Goal: Transaction & Acquisition: Obtain resource

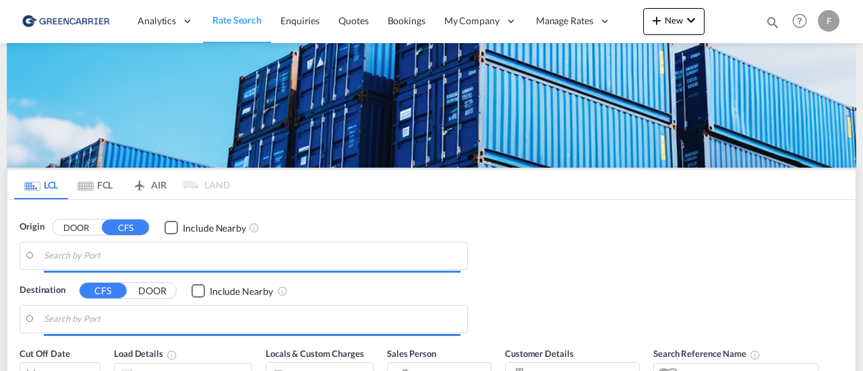
type input "[GEOGRAPHIC_DATA] ([GEOGRAPHIC_DATA]), [GEOGRAPHIC_DATA]"
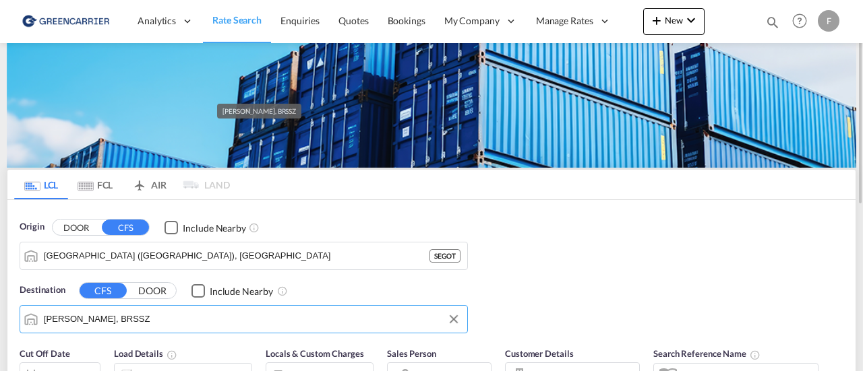
click at [119, 319] on input "[PERSON_NAME], BRSSZ" at bounding box center [252, 319] width 417 height 20
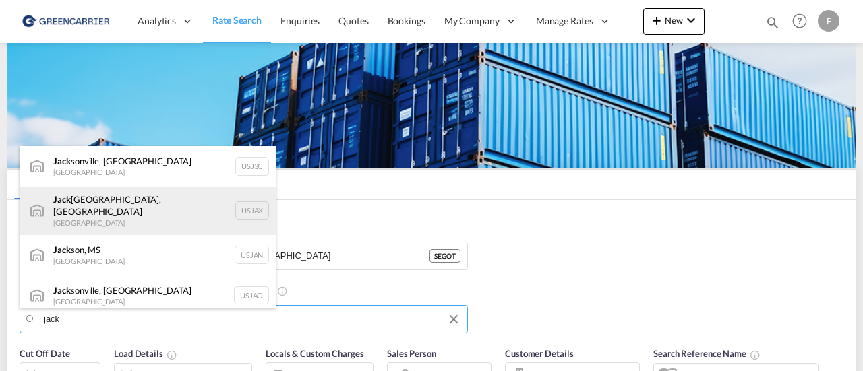
click at [85, 211] on div "[PERSON_NAME], [GEOGRAPHIC_DATA] [GEOGRAPHIC_DATA] USJAX" at bounding box center [148, 211] width 256 height 49
type input "[GEOGRAPHIC_DATA], [GEOGRAPHIC_DATA], [GEOGRAPHIC_DATA]"
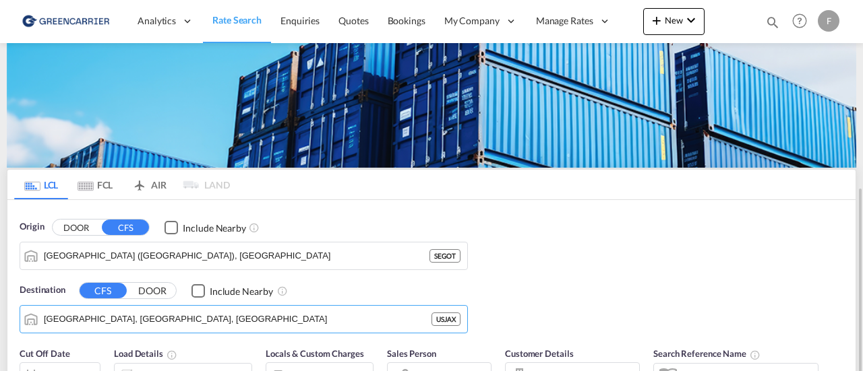
scroll to position [133, 0]
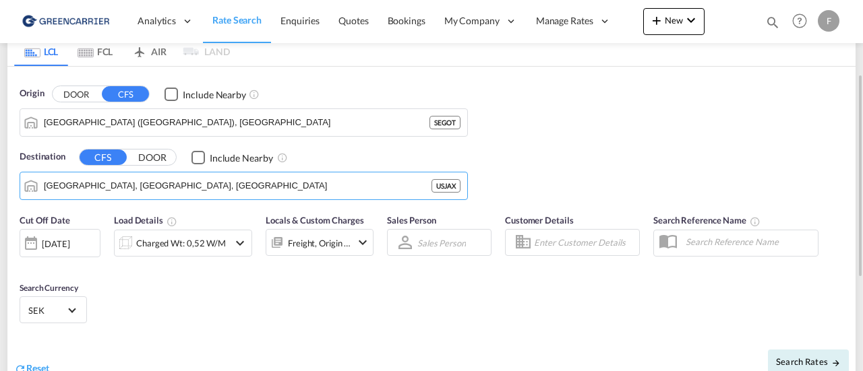
click at [224, 247] on div "Charged Wt: 0,52 W/M" at bounding box center [172, 243] width 114 height 27
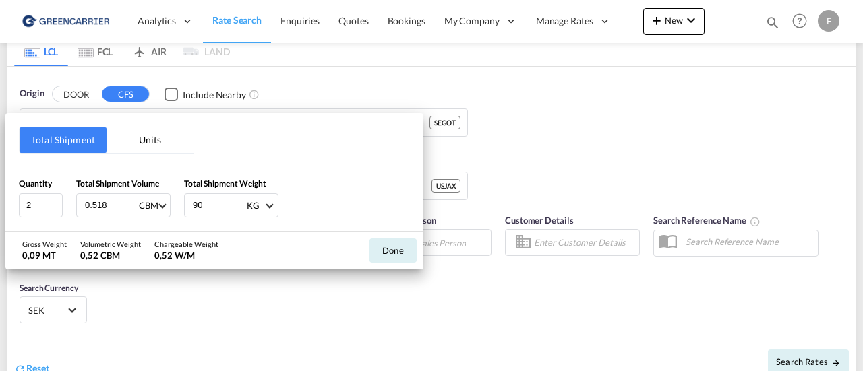
click at [139, 145] on button "Units" at bounding box center [150, 140] width 87 height 26
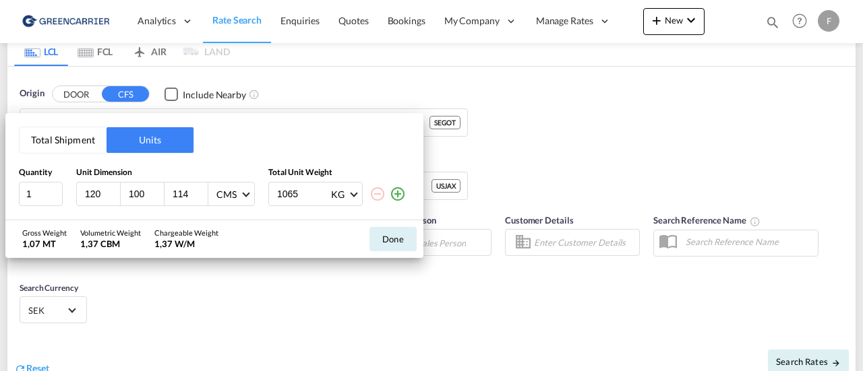
click at [133, 187] on div "100" at bounding box center [143, 194] width 44 height 23
click at [133, 188] on input "100" at bounding box center [145, 194] width 36 height 12
drag, startPoint x: 144, startPoint y: 192, endPoint x: 5, endPoint y: 199, distance: 139.7
click at [5, 199] on div "Total Shipment Units Quantity Unit Dimension Total Unit Weight 1 120 100 114 CM…" at bounding box center [431, 185] width 863 height 371
type input "80"
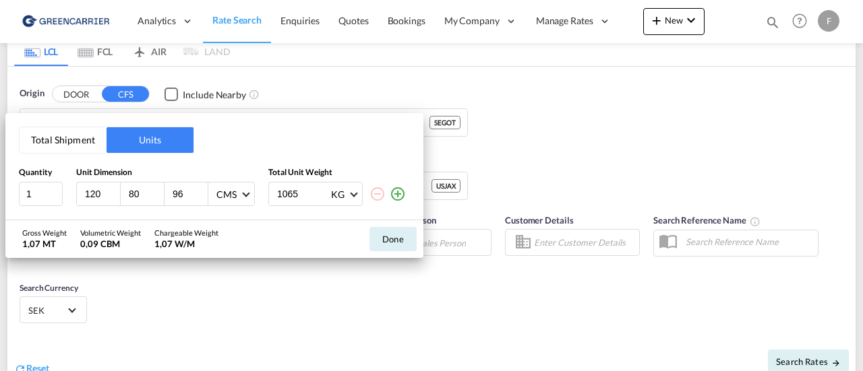
type input "96"
type input "99"
click at [390, 242] on button "Done" at bounding box center [392, 239] width 47 height 24
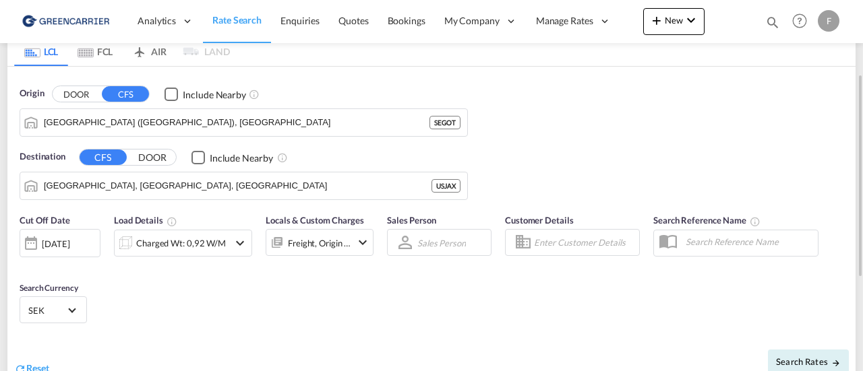
click at [564, 245] on input "Enter Customer Details" at bounding box center [584, 243] width 101 height 20
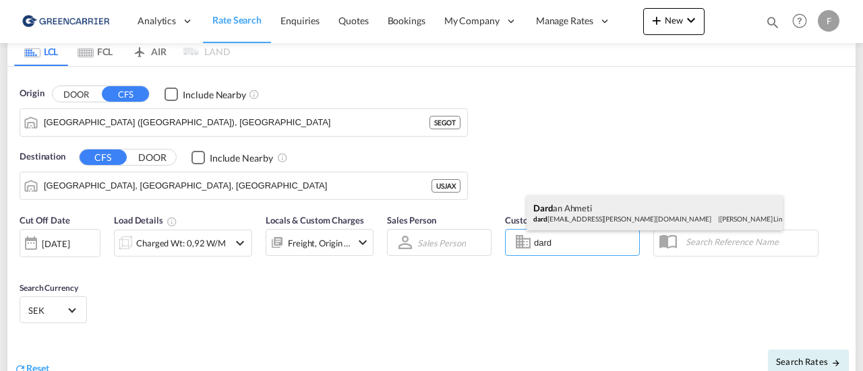
click at [585, 219] on div "Dard an Ahmeti dard [EMAIL_ADDRESS][PERSON_NAME][DOMAIN_NAME] | [PERSON_NAME] L…" at bounding box center [655, 213] width 256 height 35
type input "[PERSON_NAME] Linieagenturer AB, [PERSON_NAME], [EMAIL_ADDRESS][PERSON_NAME][DO…"
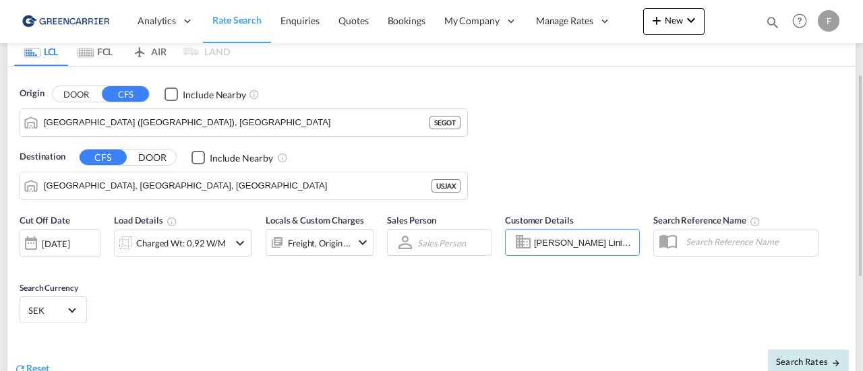
click at [807, 357] on span "Search Rates" at bounding box center [808, 362] width 65 height 11
type input "SEGOT to USJAX / [DATE]"
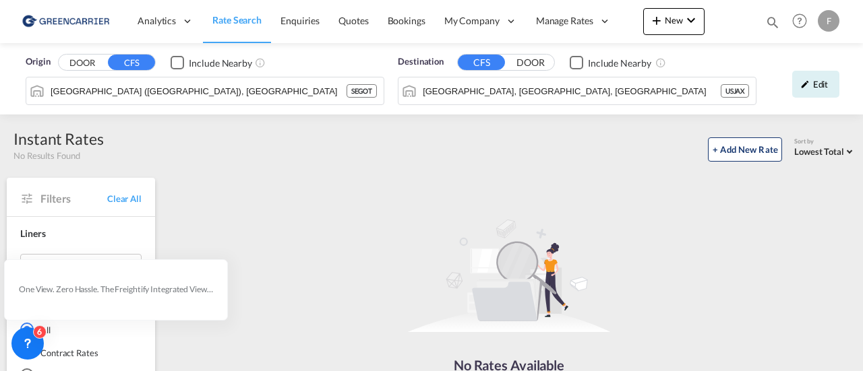
scroll to position [1, 0]
click at [303, 13] on span "Enquiries" at bounding box center [299, 19] width 39 height 13
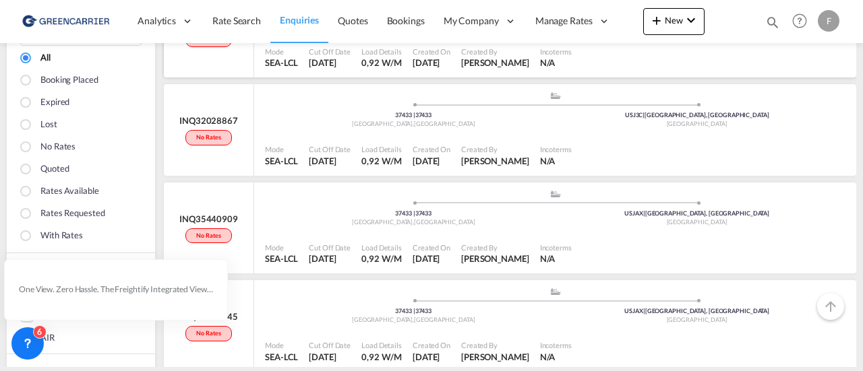
scroll to position [152, 0]
